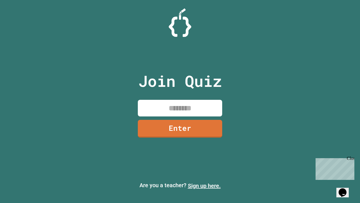
click at [204, 186] on link "Sign up here." at bounding box center [204, 185] width 33 height 7
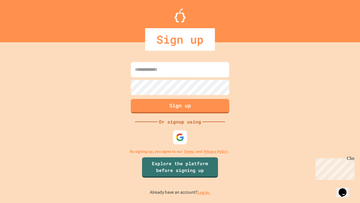
click at [204, 192] on link "Log in." at bounding box center [204, 192] width 13 height 6
